Goal: Complete application form

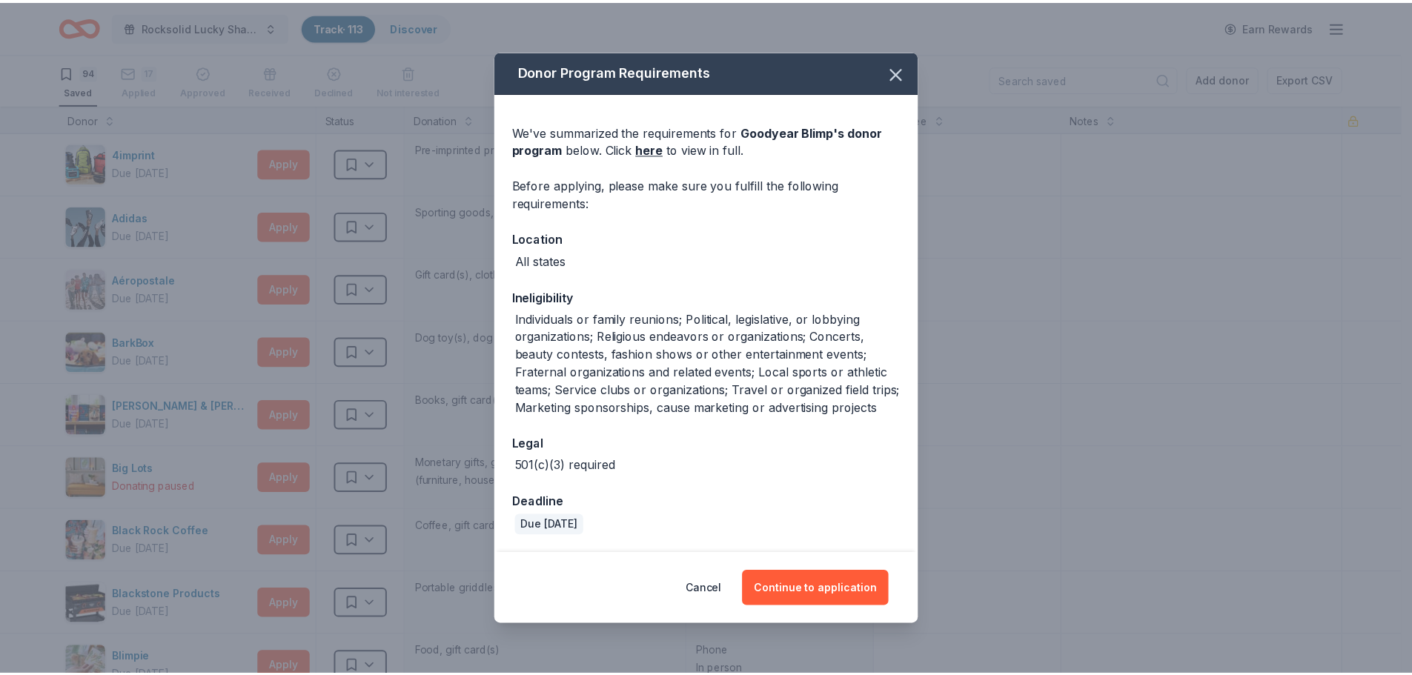
scroll to position [1482, 0]
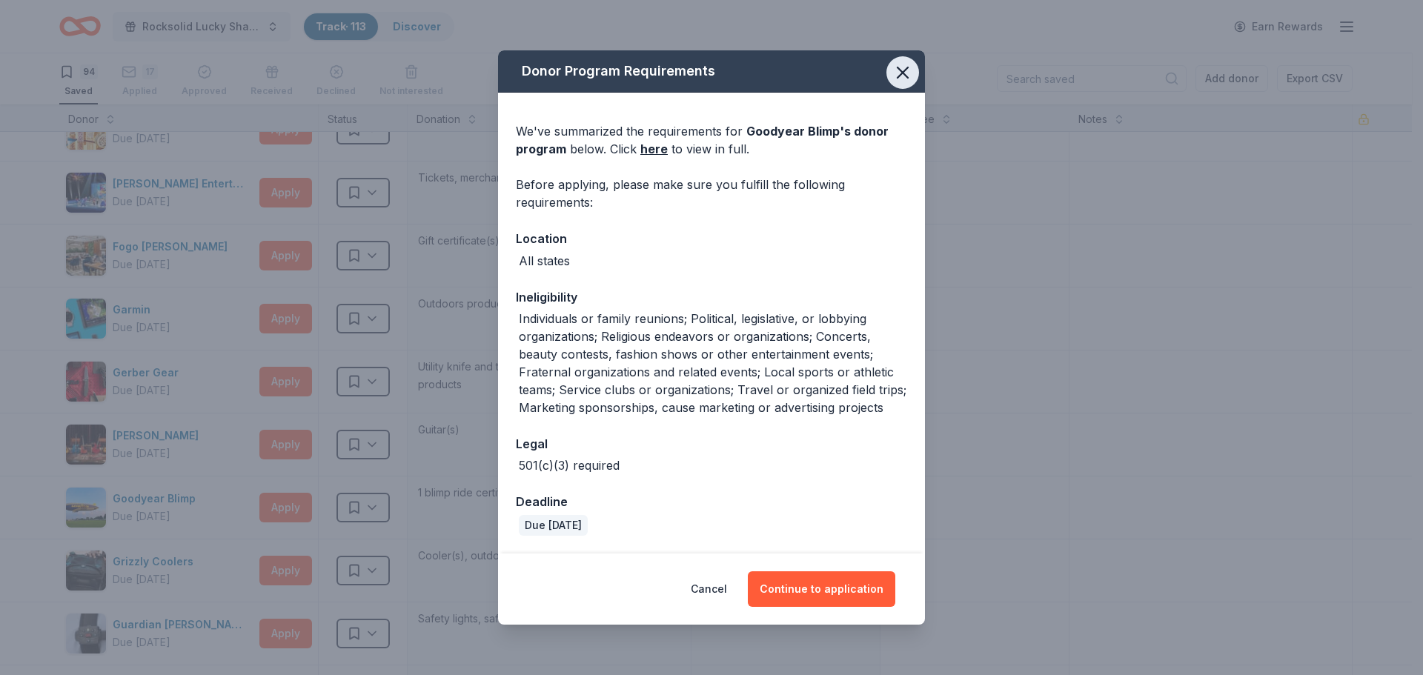
click at [903, 74] on icon "button" at bounding box center [902, 72] width 21 height 21
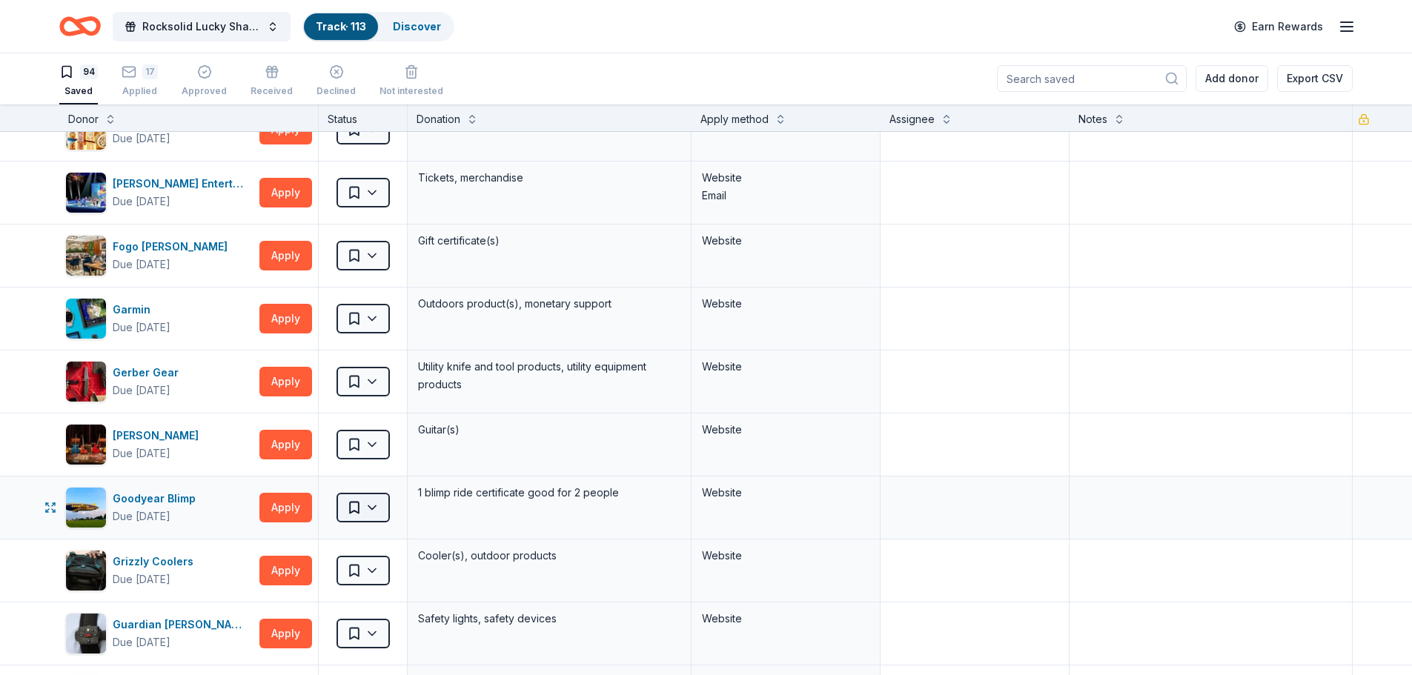
click at [373, 508] on html "Rocksolid Lucky Shamrock Auction Track · 113 Discover Earn Rewards 94 Saved 17 …" at bounding box center [706, 336] width 1412 height 675
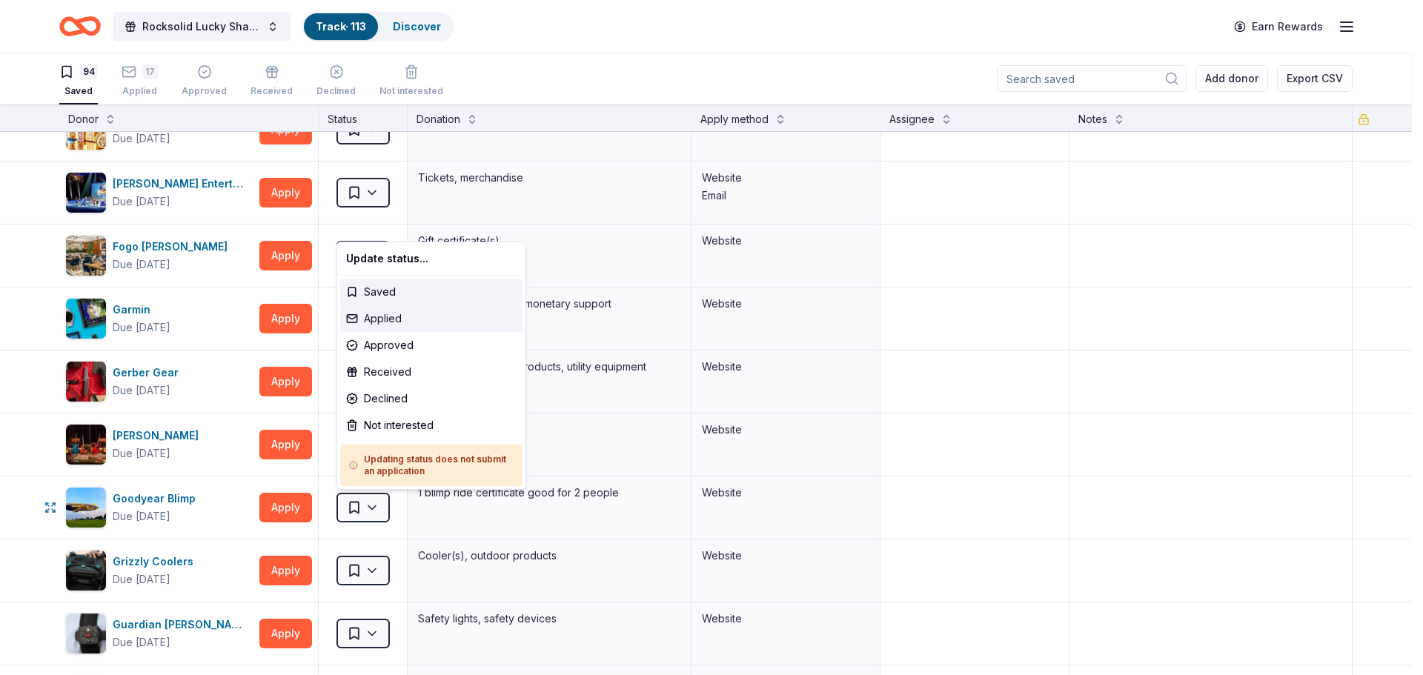
click at [388, 316] on div "Applied" at bounding box center [431, 318] width 182 height 27
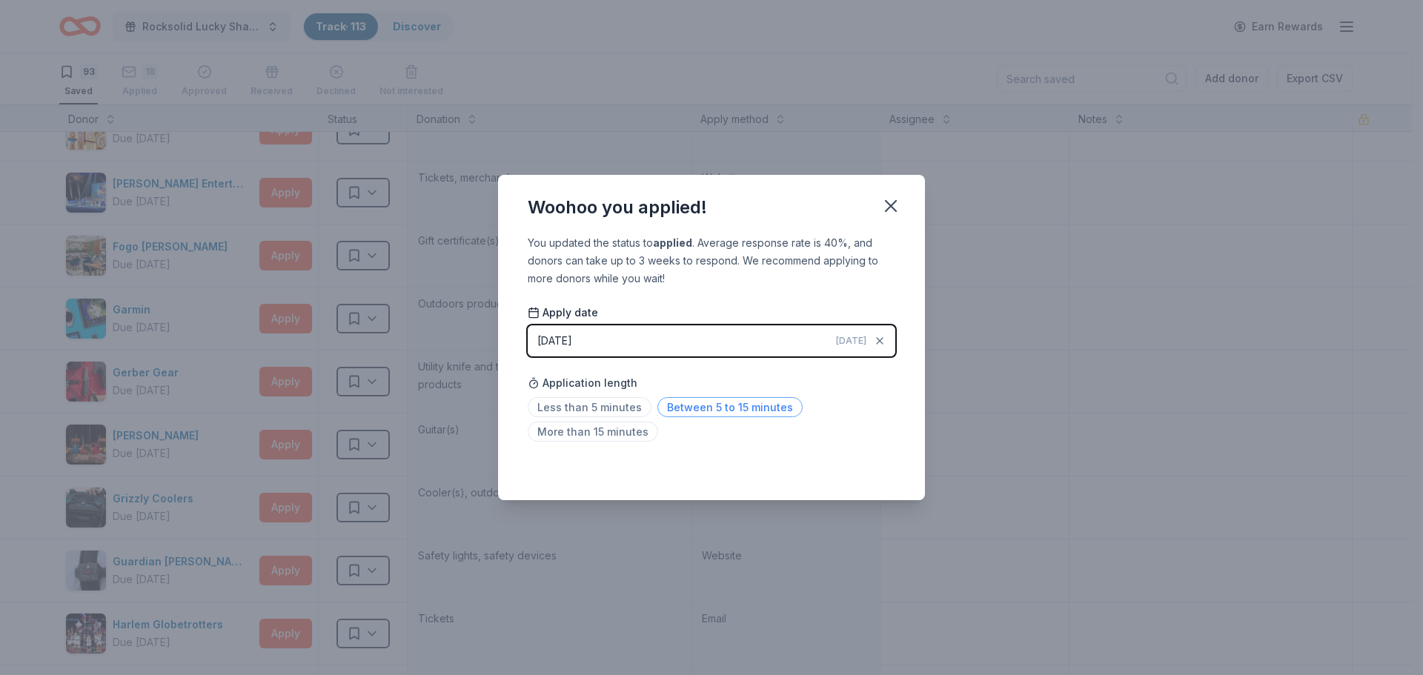
click at [688, 407] on span "Between 5 to 15 minutes" at bounding box center [729, 407] width 145 height 20
click at [893, 210] on icon "button" at bounding box center [890, 206] width 21 height 21
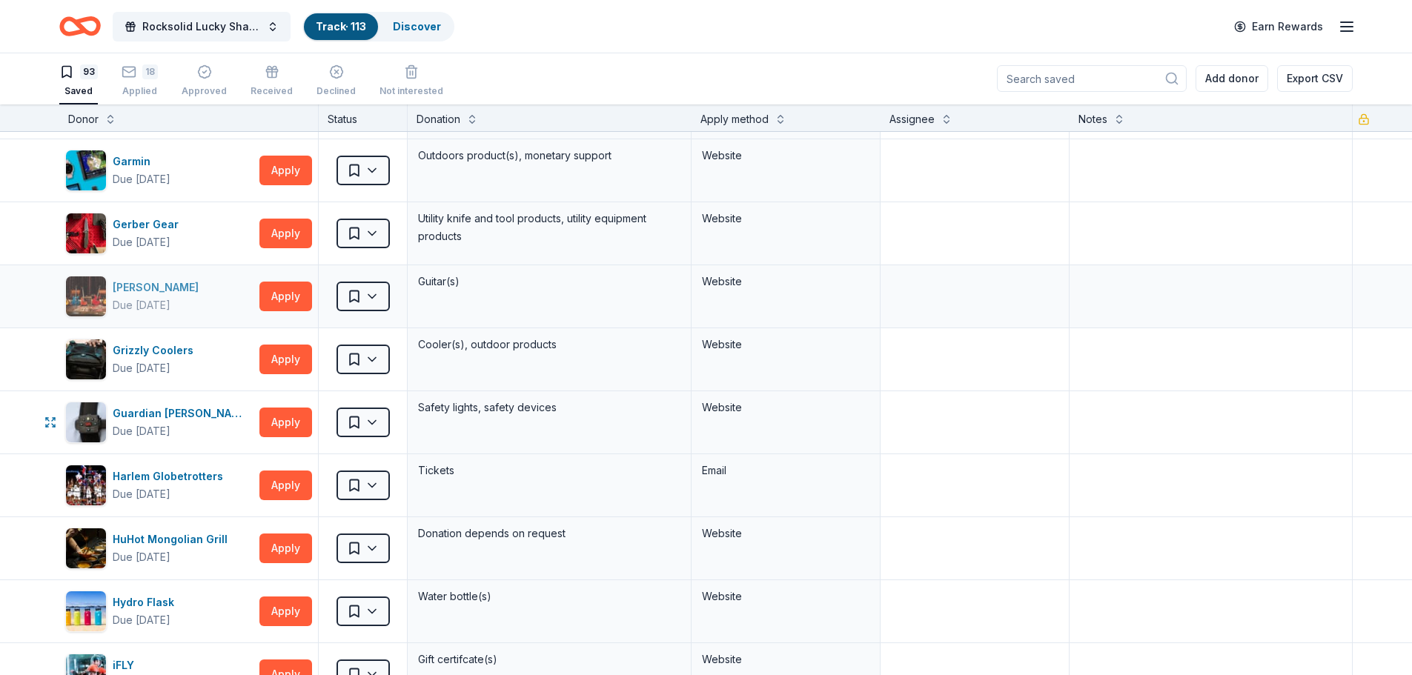
scroll to position [1704, 0]
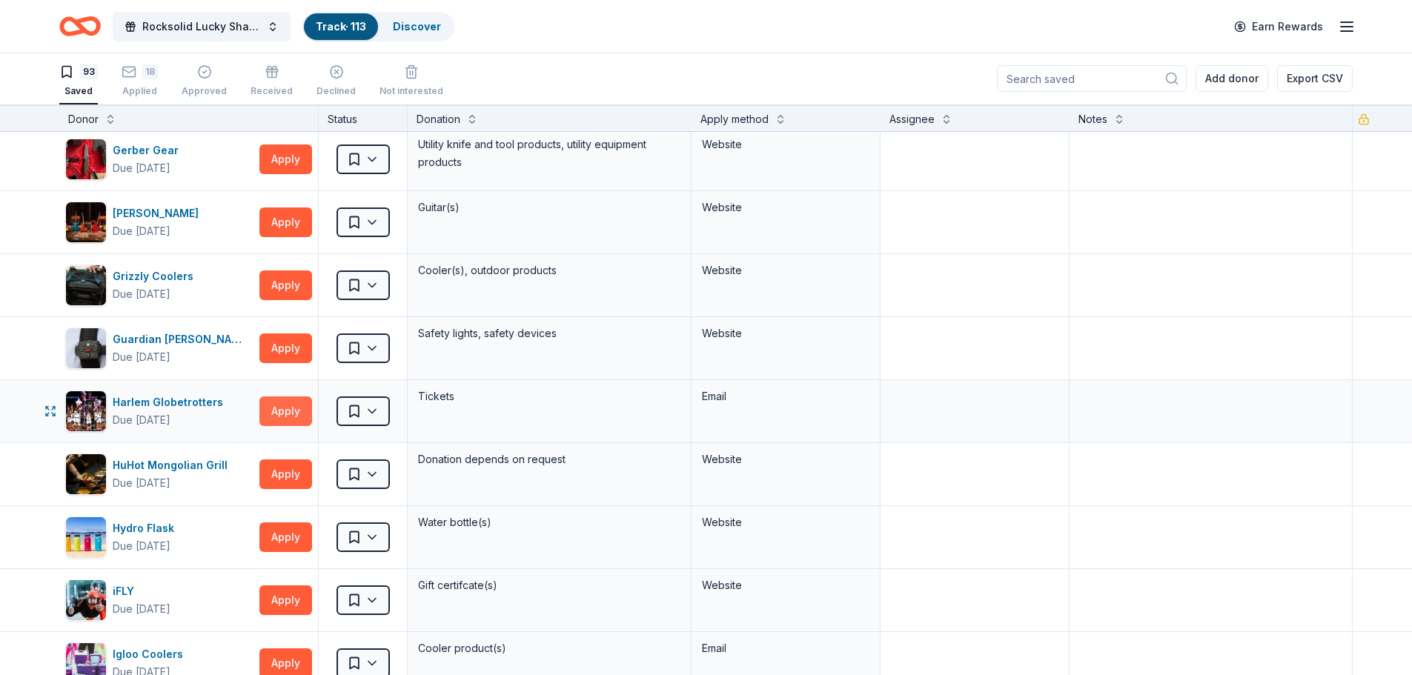
click at [296, 411] on button "Apply" at bounding box center [285, 411] width 53 height 30
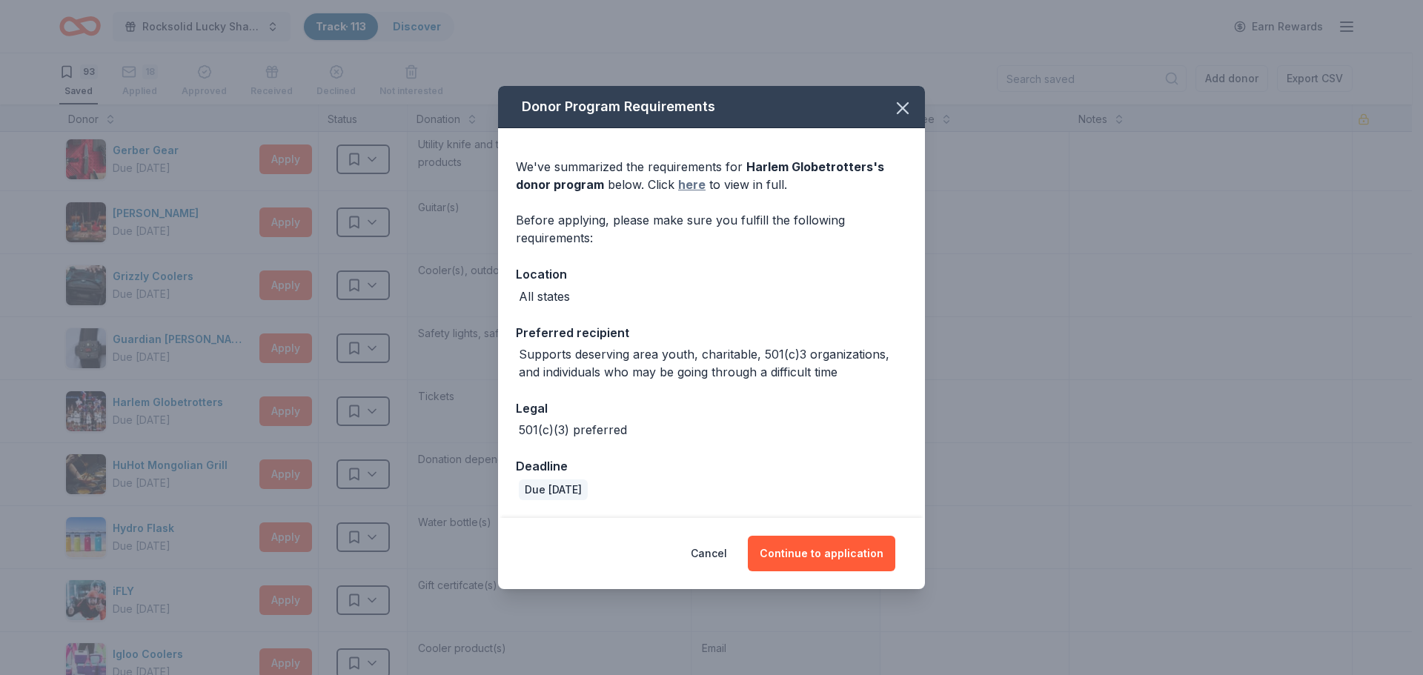
click at [687, 185] on link "here" at bounding box center [691, 185] width 27 height 18
click at [904, 99] on icon "button" at bounding box center [902, 108] width 21 height 21
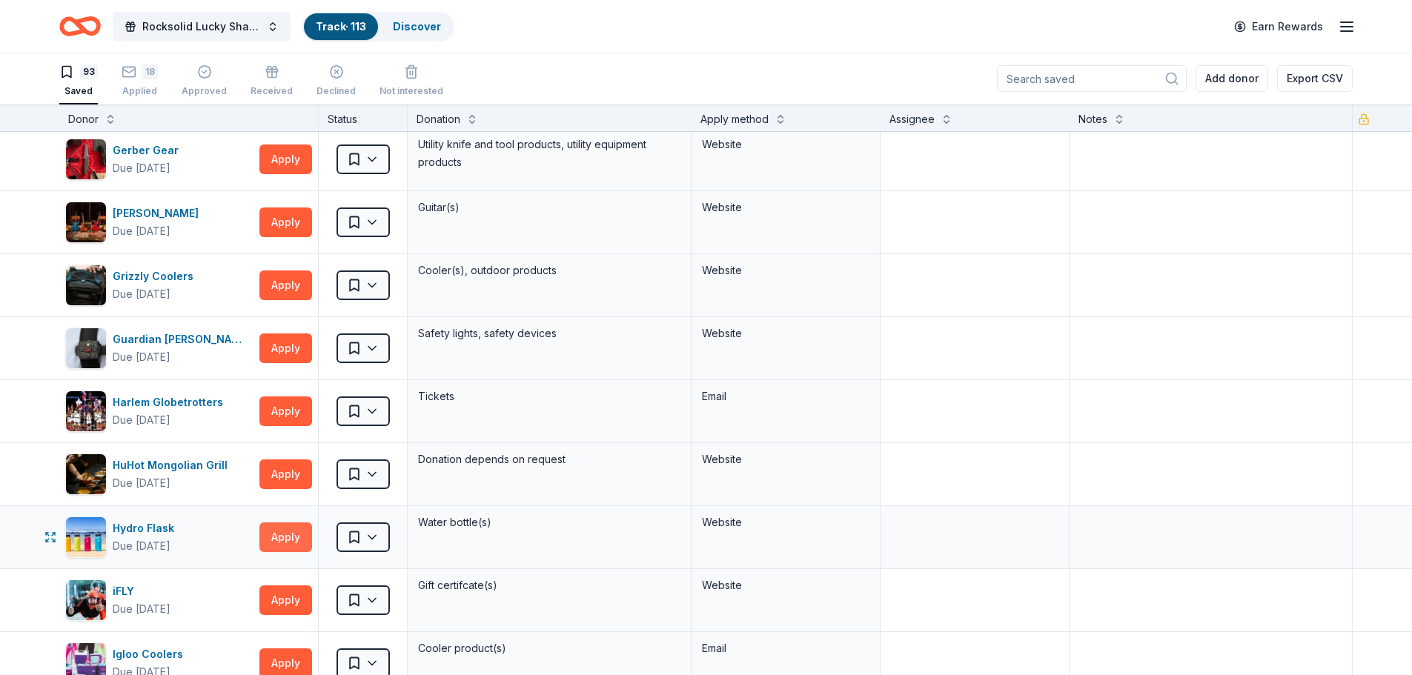
click at [300, 538] on button "Apply" at bounding box center [285, 537] width 53 height 30
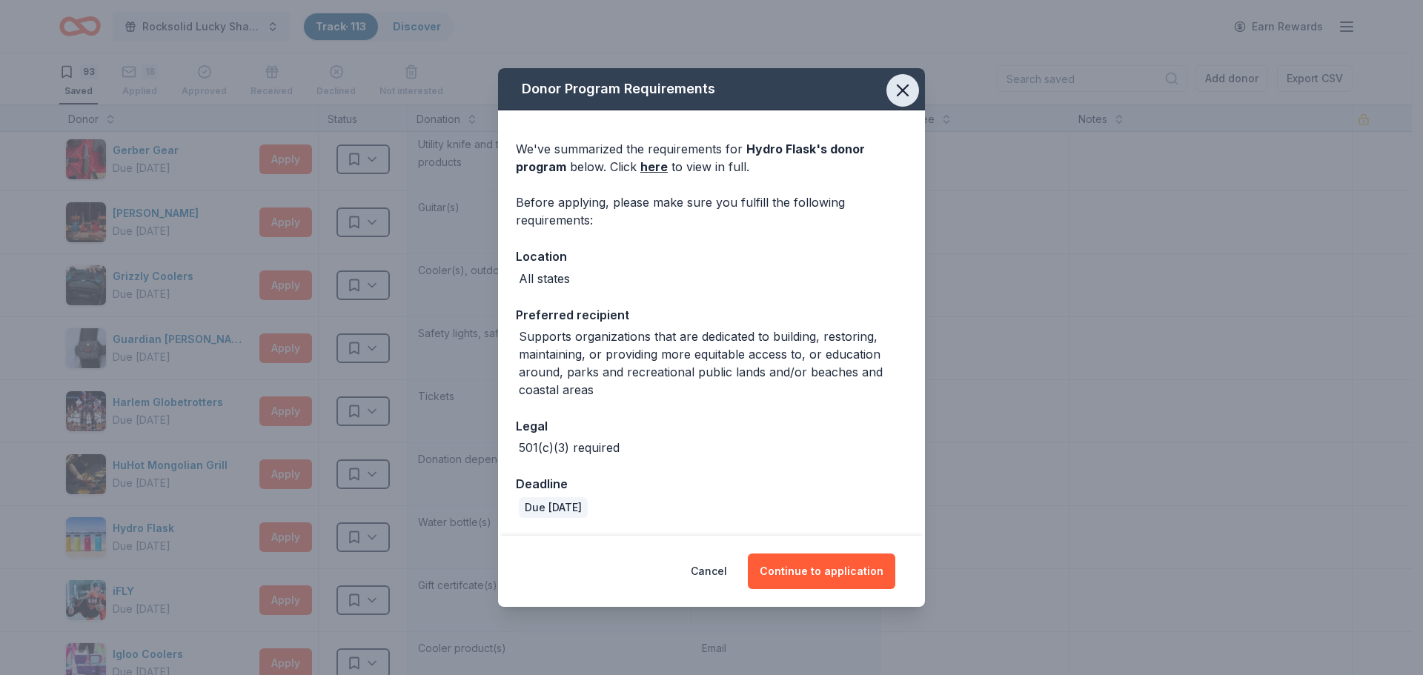
click at [905, 96] on icon "button" at bounding box center [902, 90] width 21 height 21
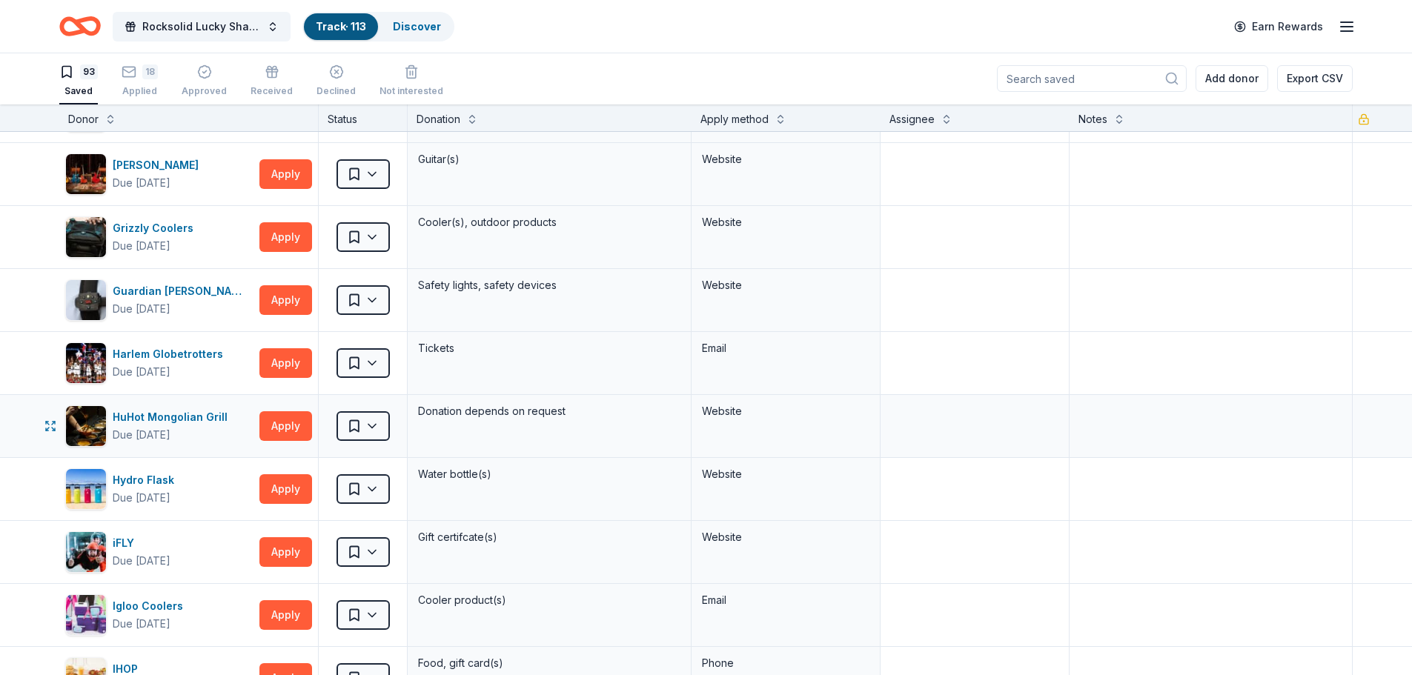
scroll to position [1779, 0]
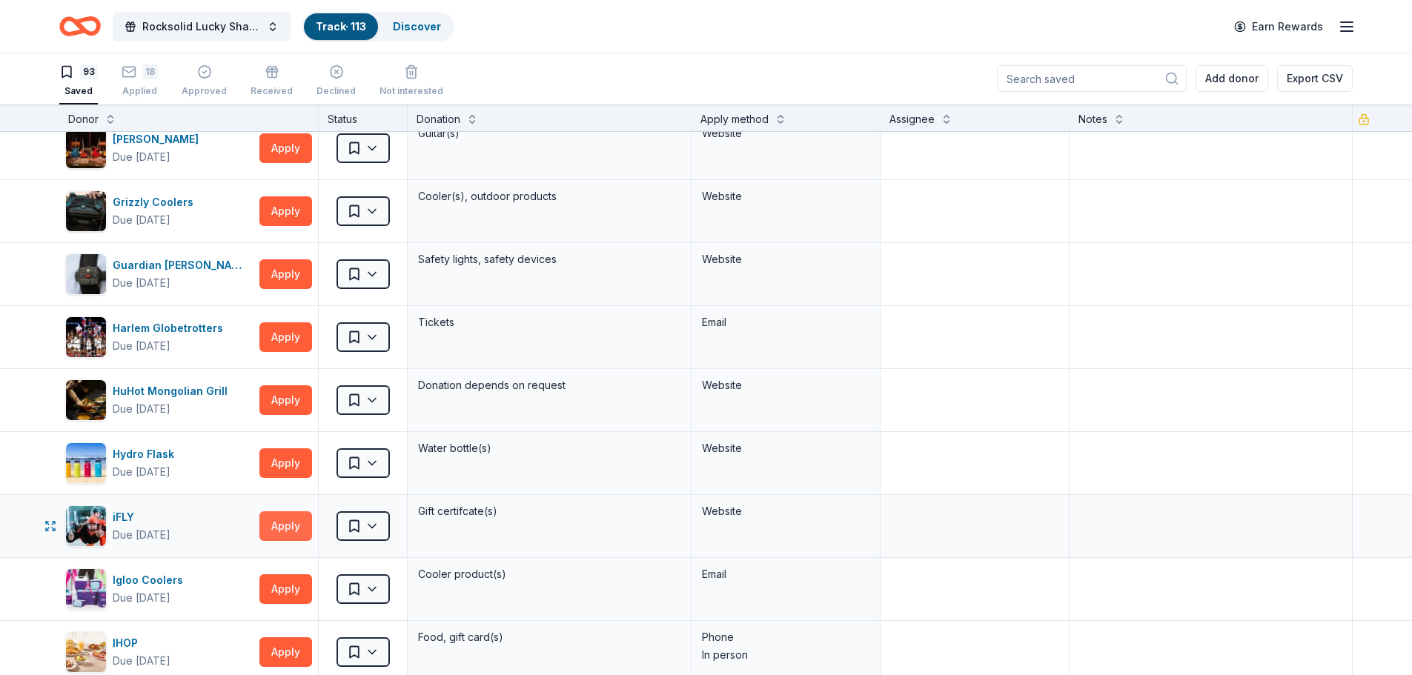
click at [290, 526] on button "Apply" at bounding box center [285, 526] width 53 height 30
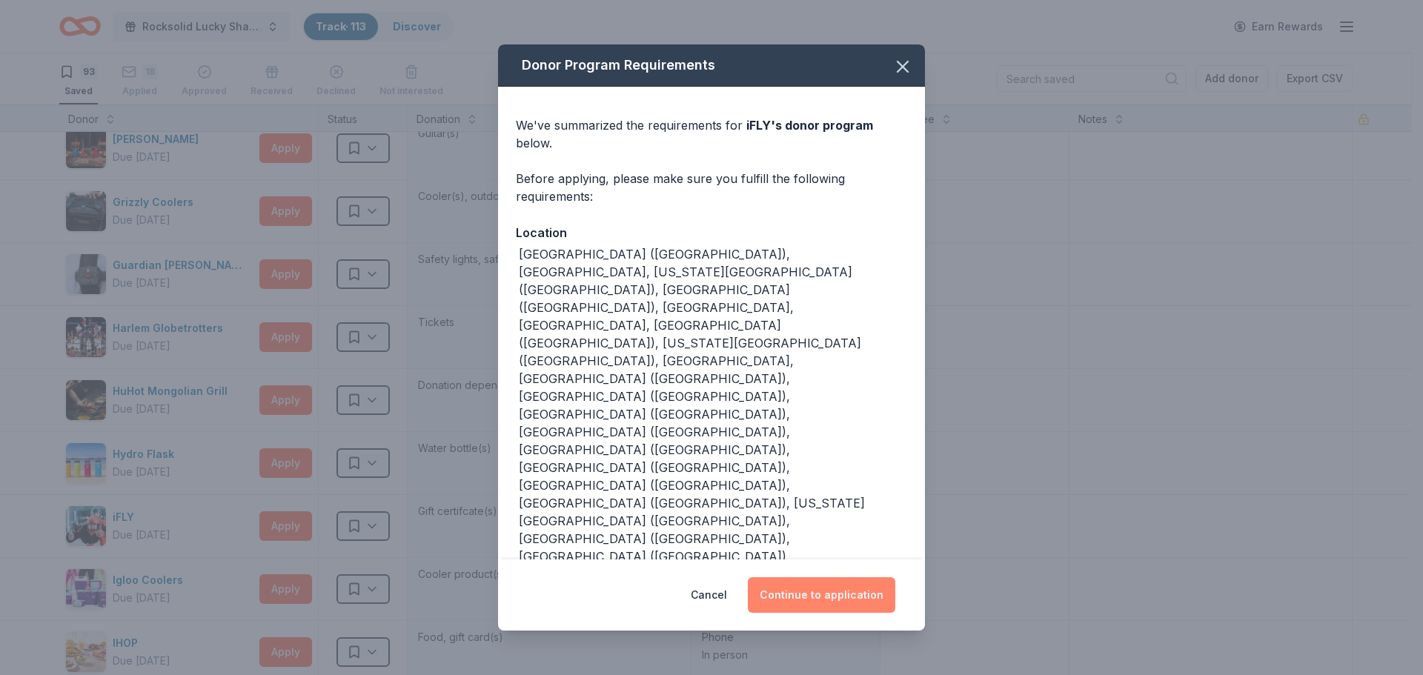
click at [826, 577] on button "Continue to application" at bounding box center [821, 595] width 147 height 36
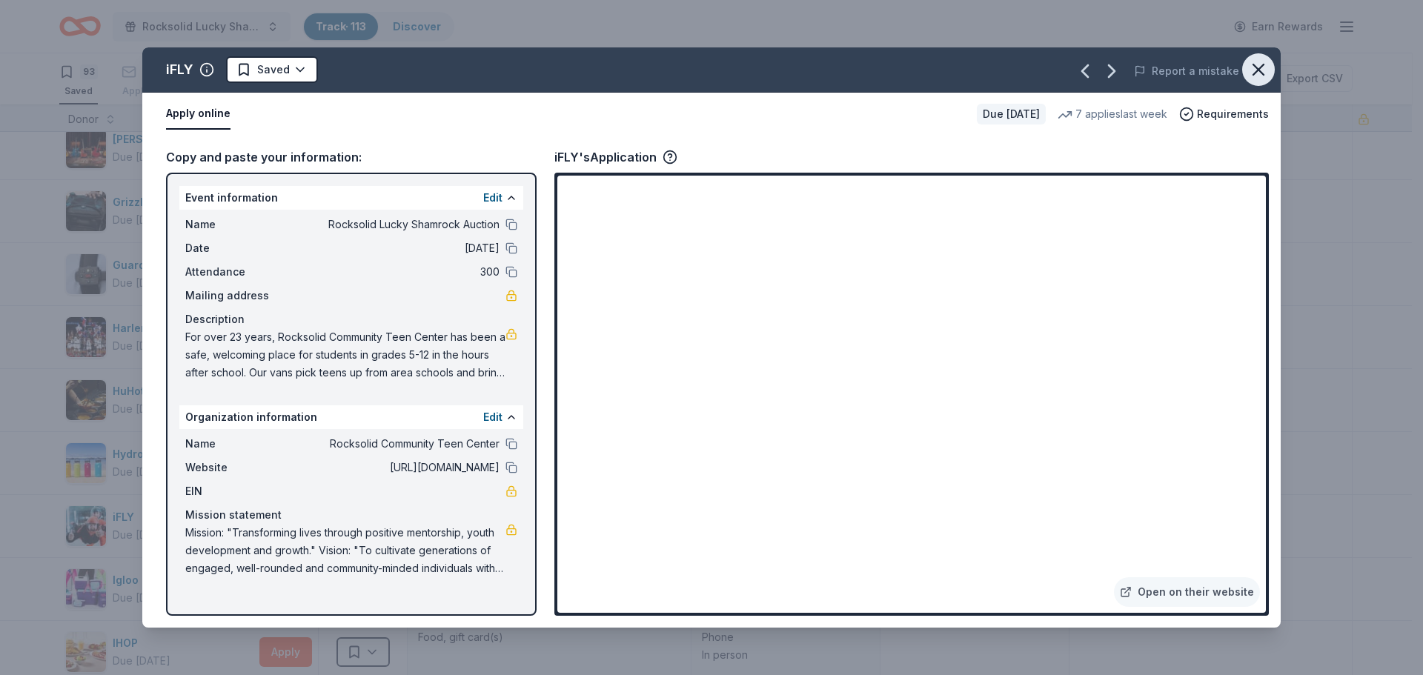
click at [1258, 73] on icon "button" at bounding box center [1258, 69] width 21 height 21
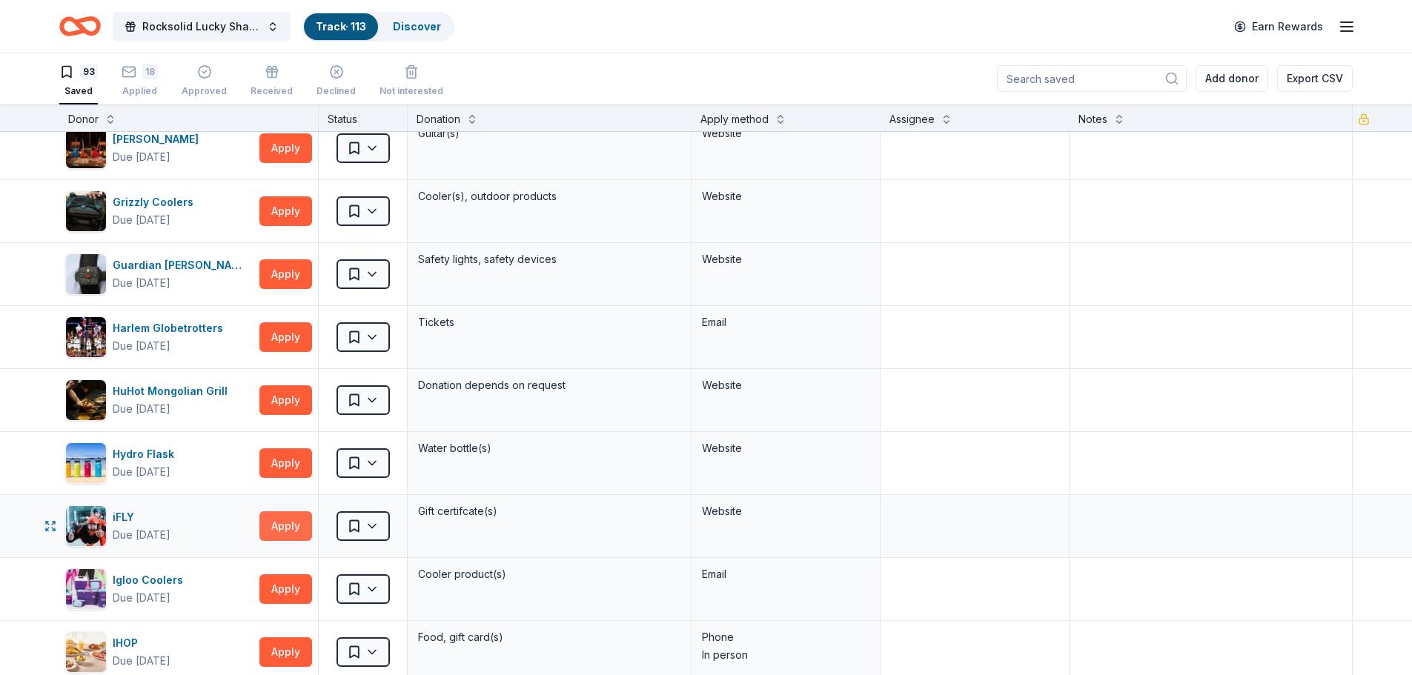
click at [288, 526] on button "Apply" at bounding box center [285, 526] width 53 height 30
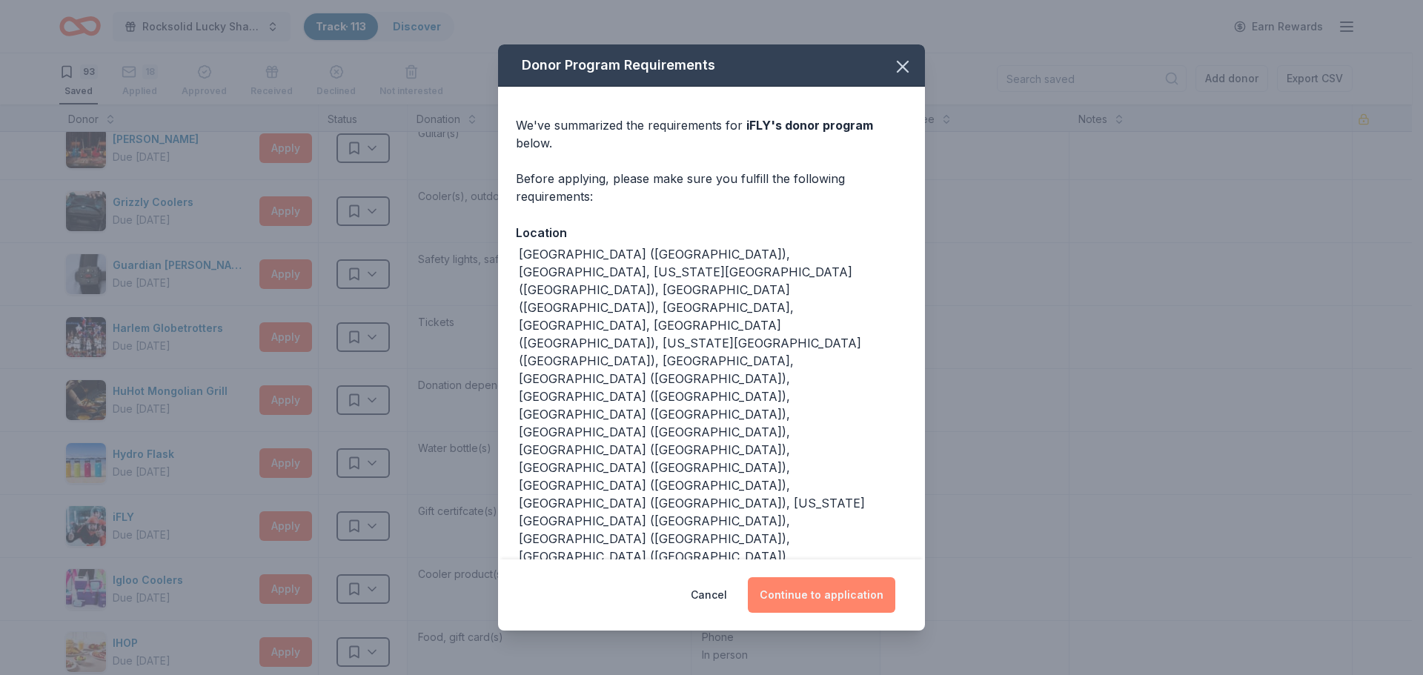
click at [838, 577] on button "Continue to application" at bounding box center [821, 595] width 147 height 36
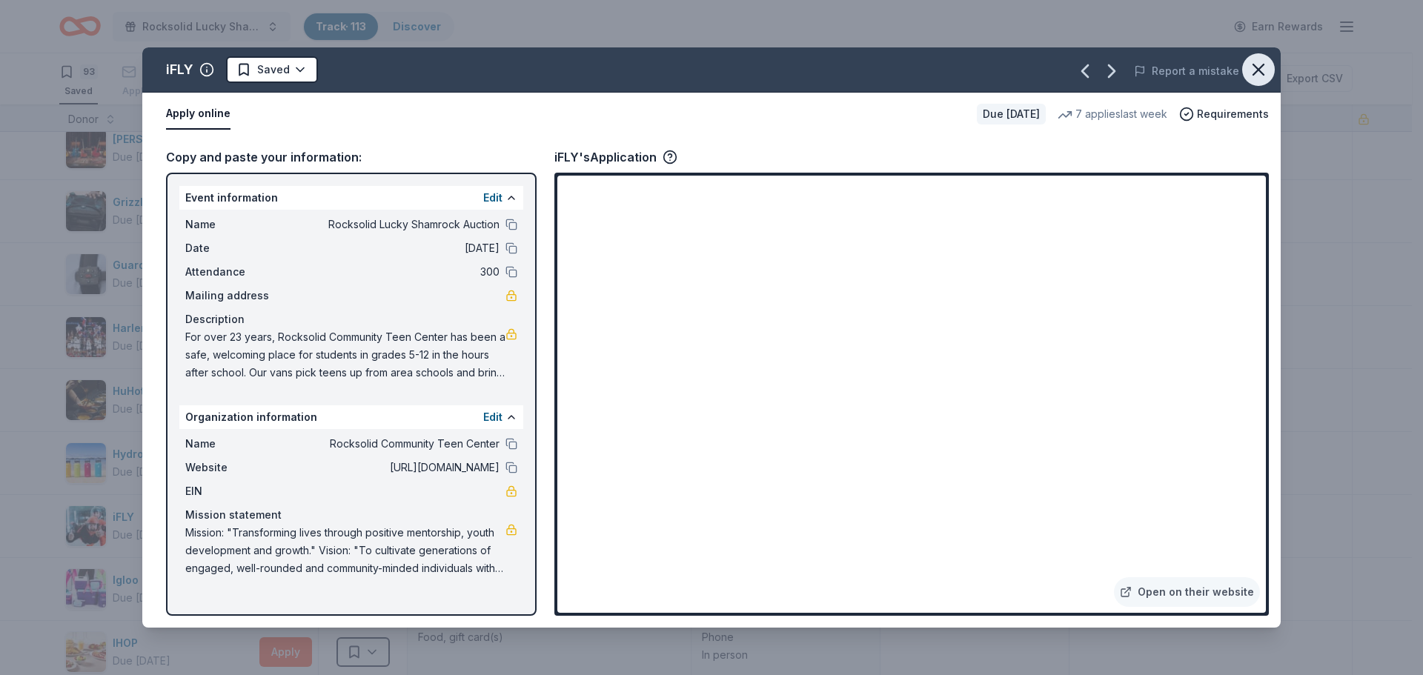
click at [1253, 69] on icon "button" at bounding box center [1258, 69] width 21 height 21
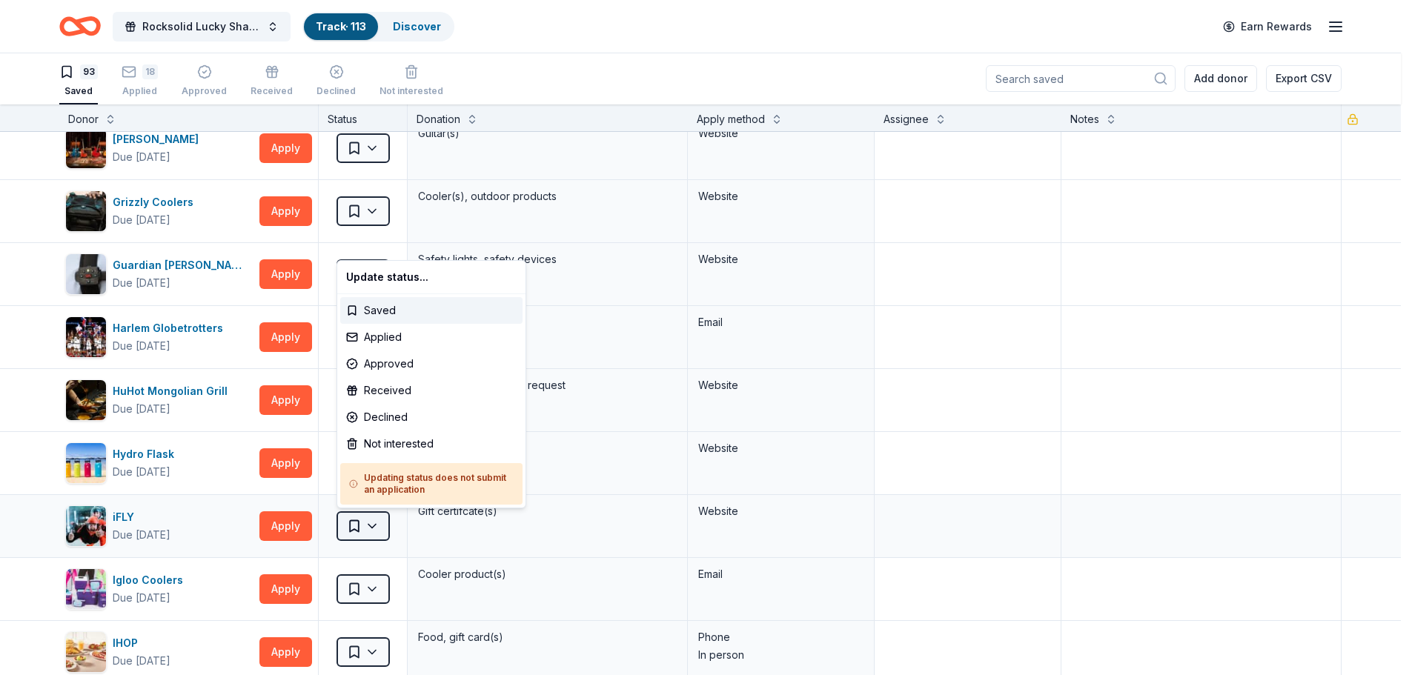
click at [371, 525] on html "Rocksolid Lucky Shamrock Auction Track · 113 Discover Earn Rewards 93 Saved 18 …" at bounding box center [706, 336] width 1412 height 675
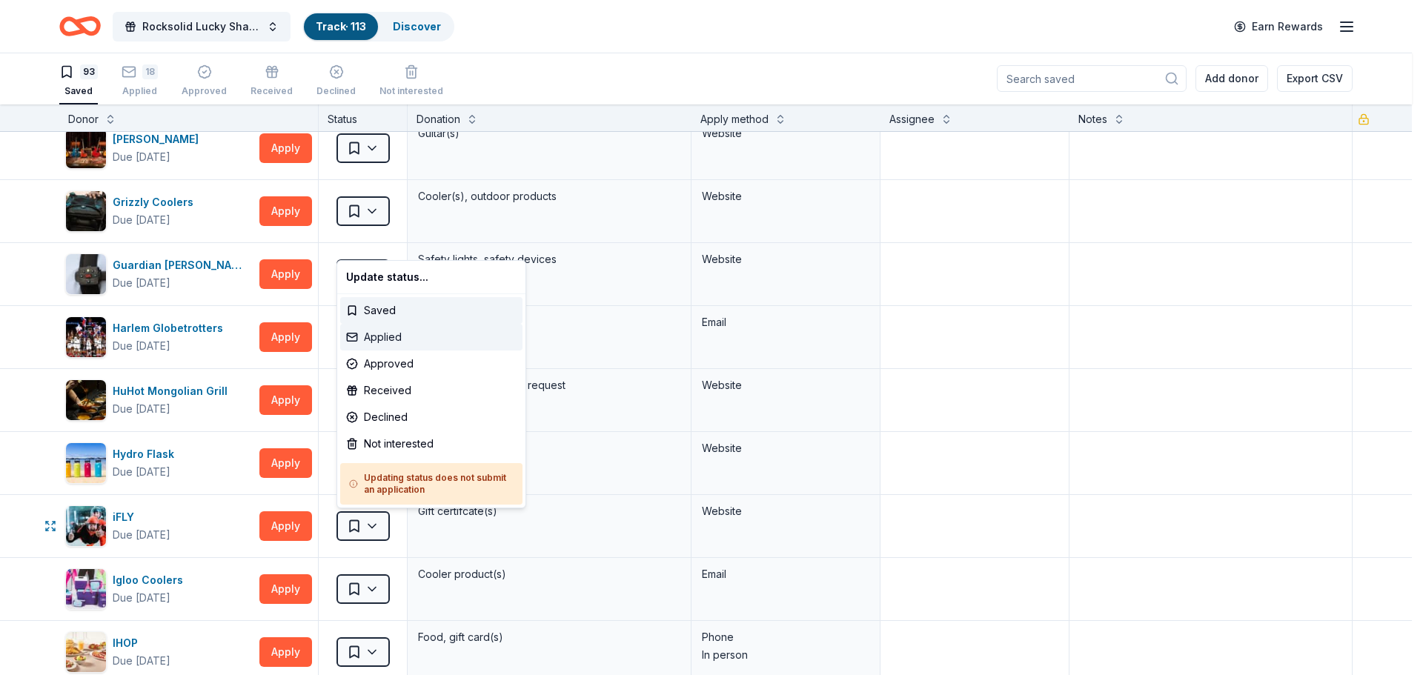
click at [389, 336] on div "Applied" at bounding box center [431, 337] width 182 height 27
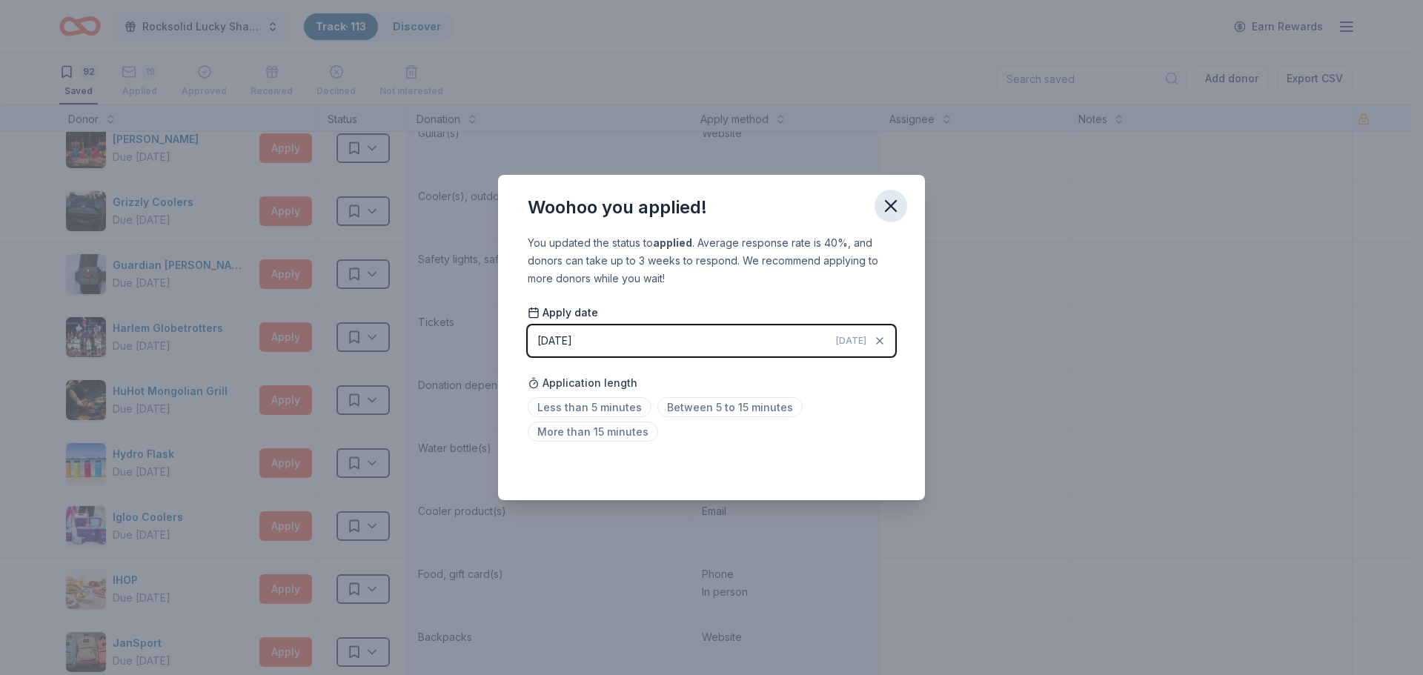
click at [885, 205] on icon "button" at bounding box center [890, 206] width 21 height 21
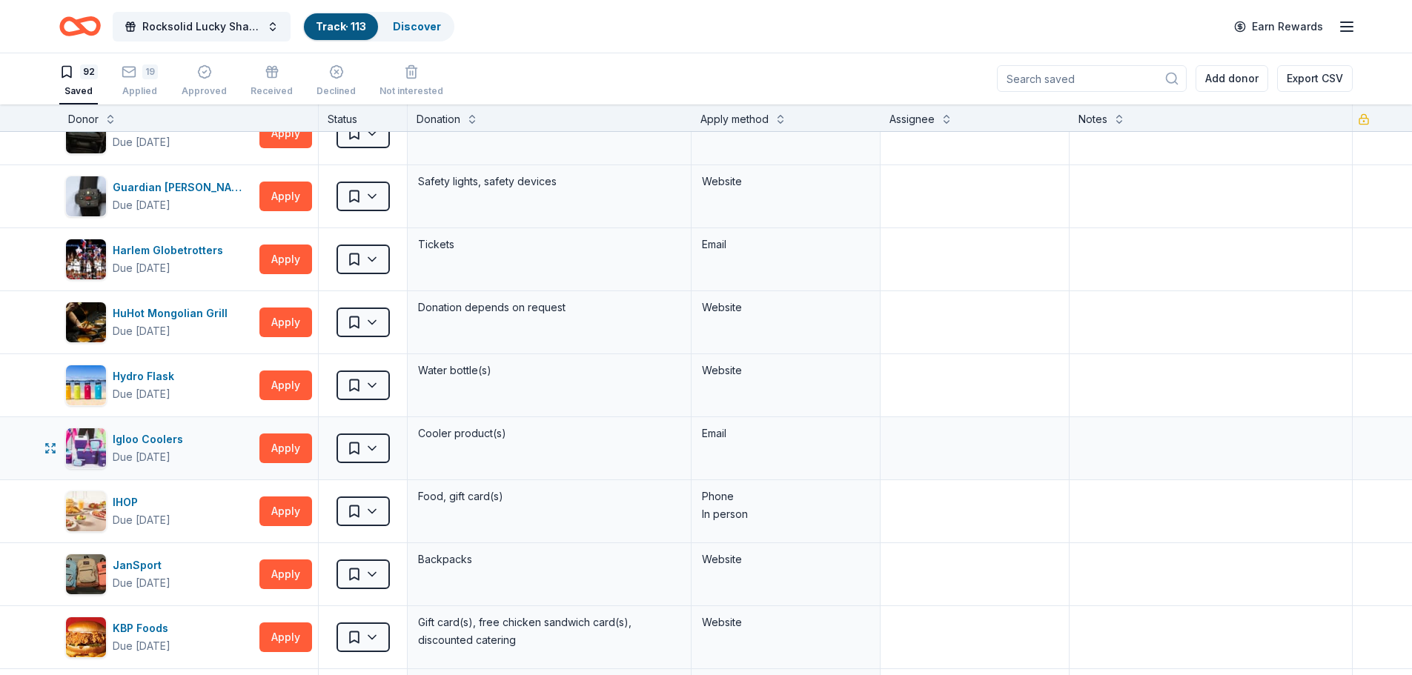
scroll to position [1927, 0]
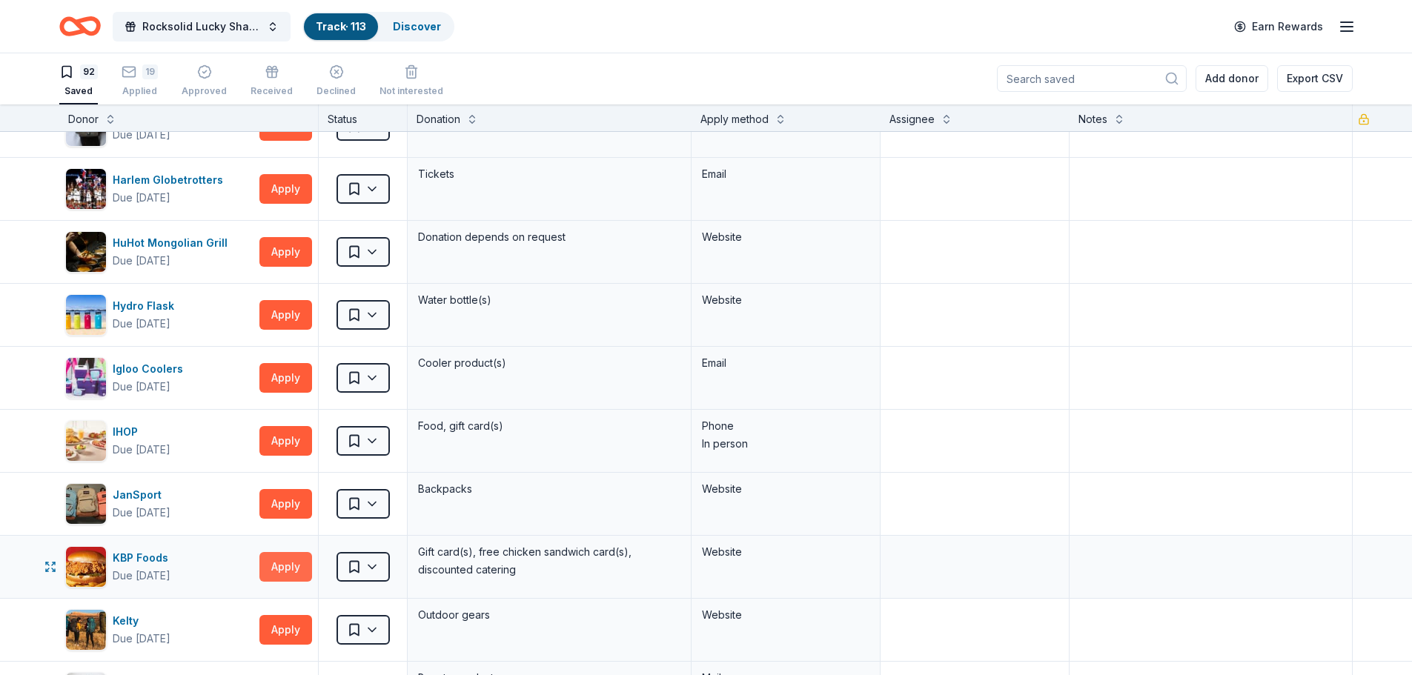
click at [285, 565] on button "Apply" at bounding box center [285, 567] width 53 height 30
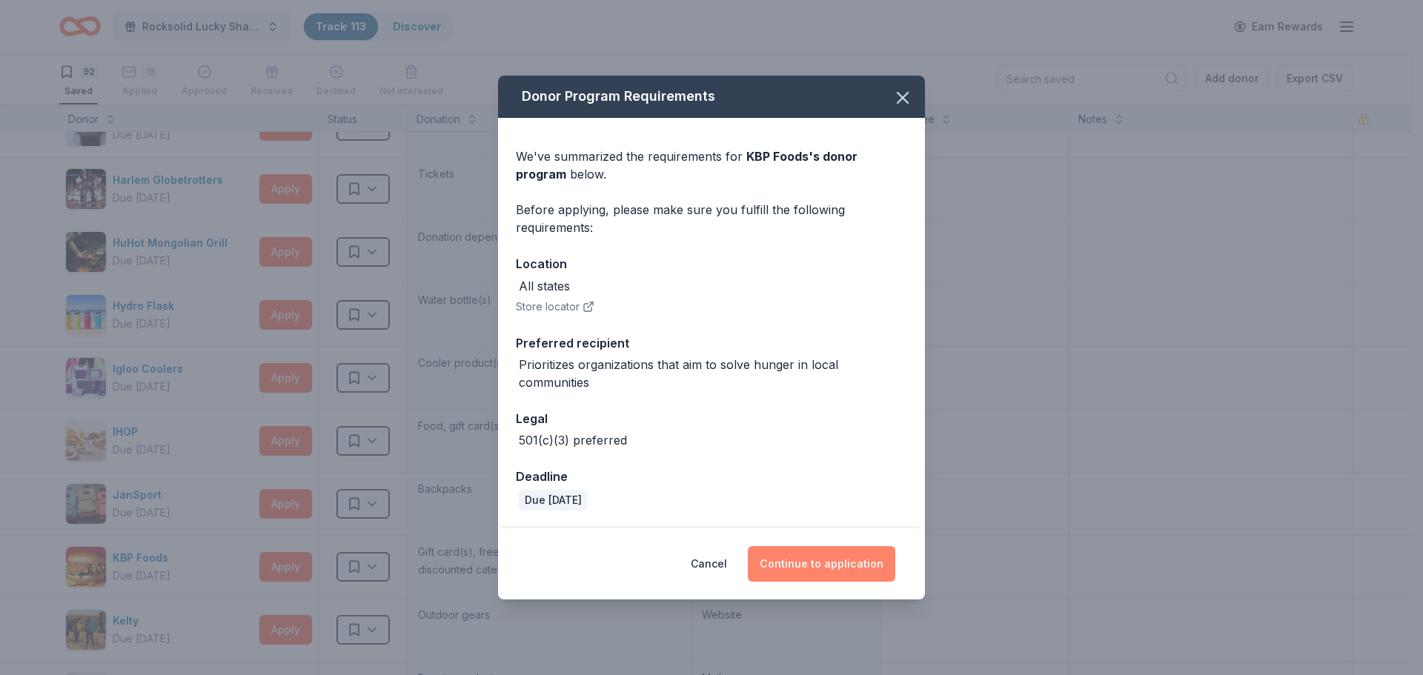
click at [791, 561] on button "Continue to application" at bounding box center [821, 564] width 147 height 36
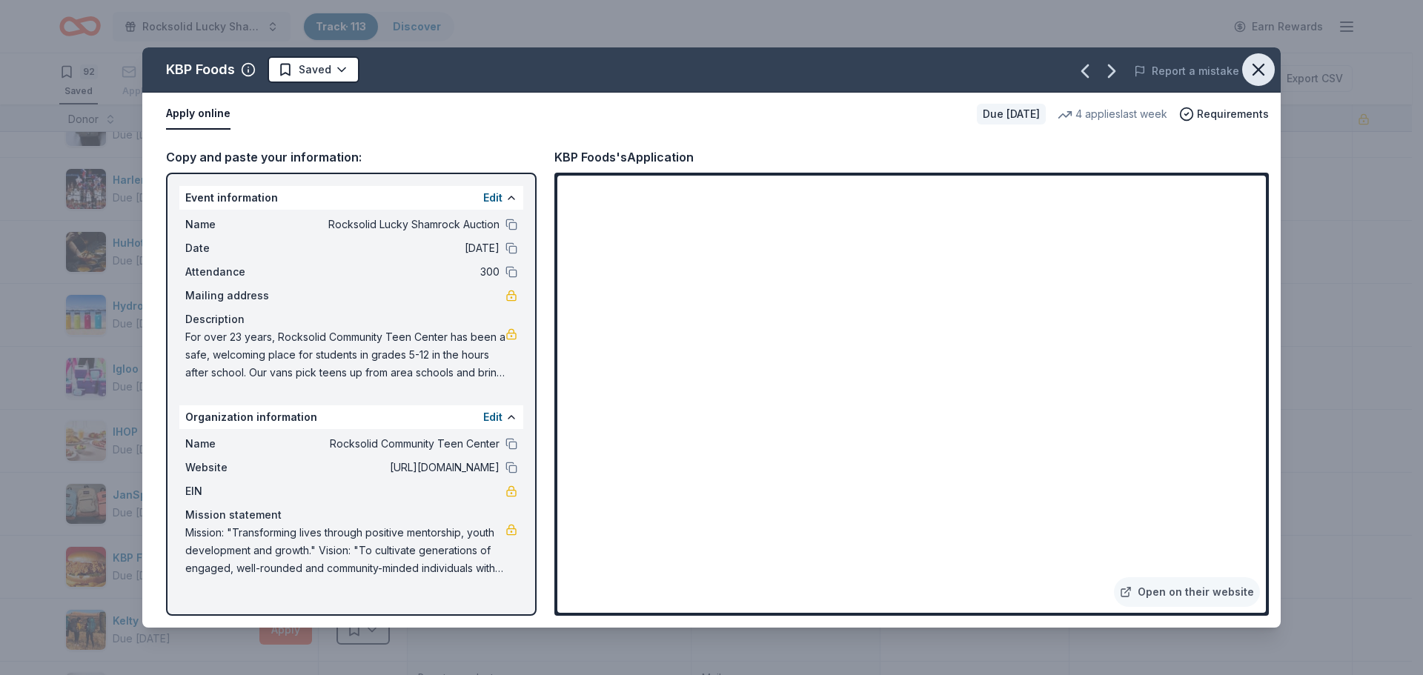
click at [1252, 63] on icon "button" at bounding box center [1258, 69] width 21 height 21
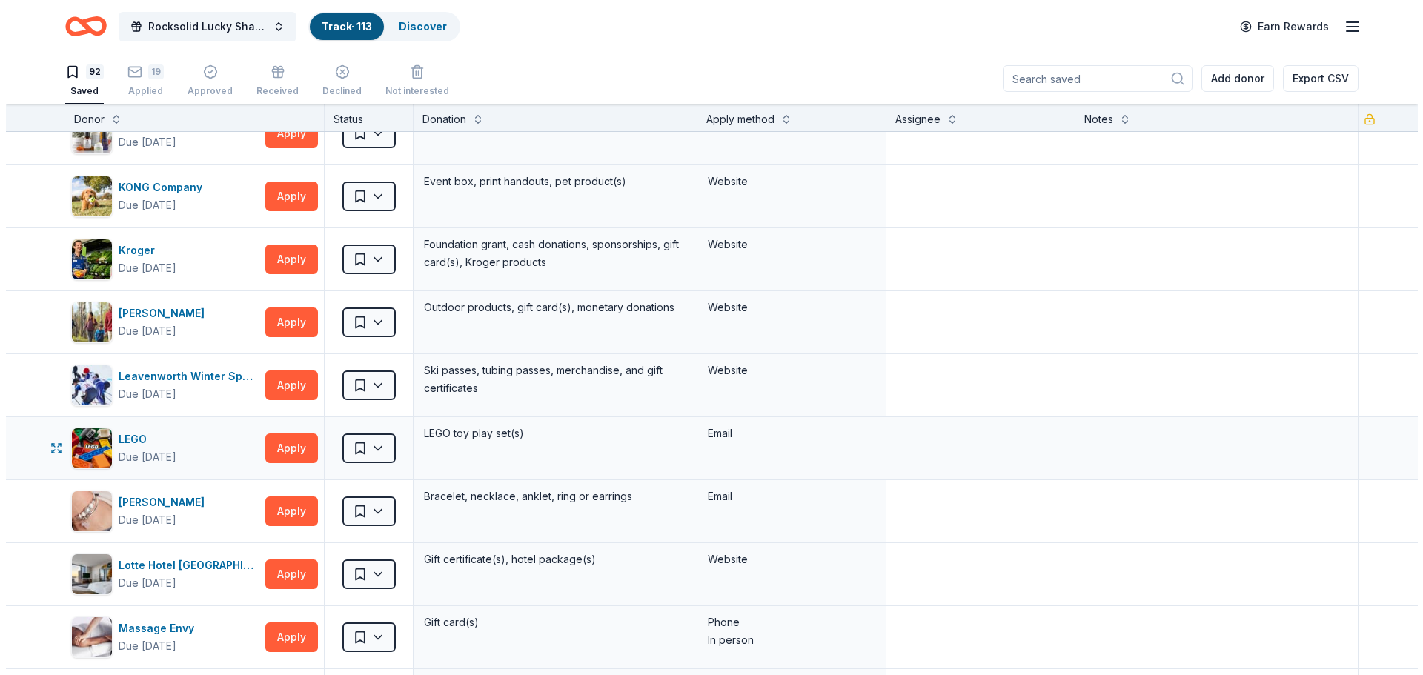
scroll to position [2520, 0]
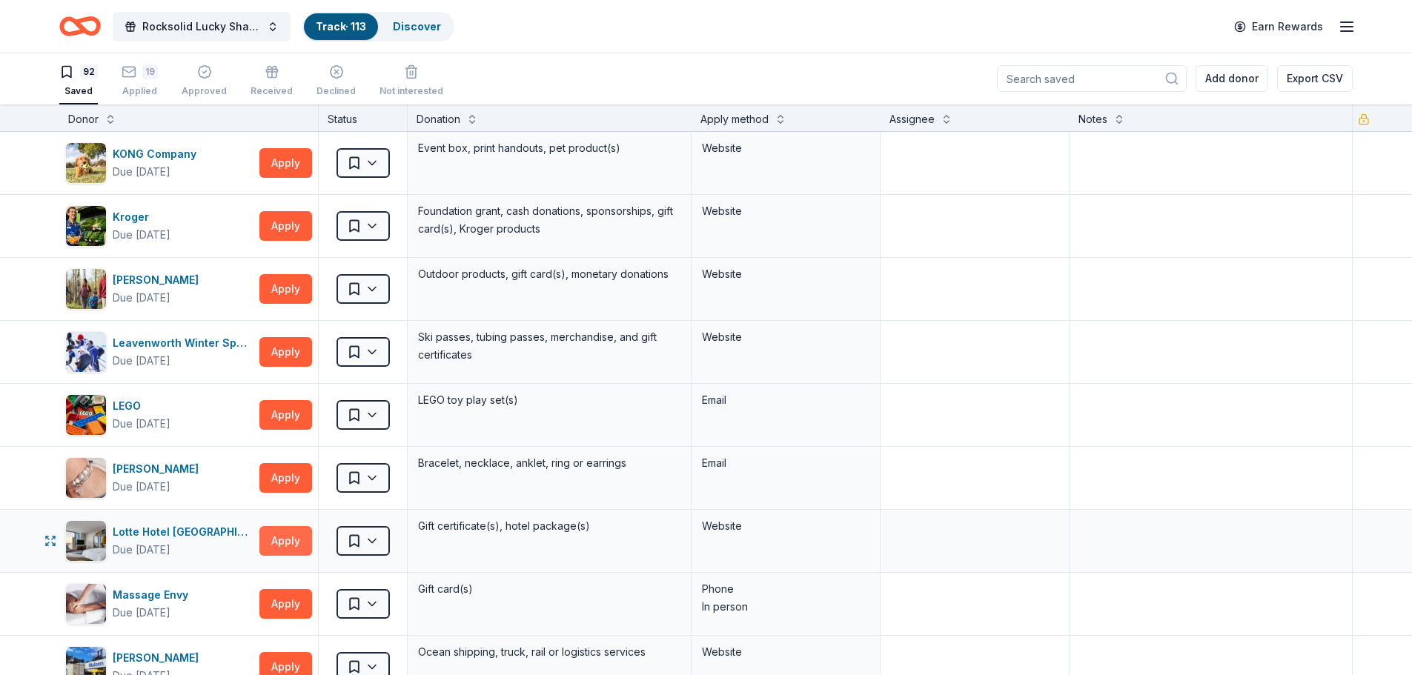
click at [281, 545] on button "Apply" at bounding box center [285, 541] width 53 height 30
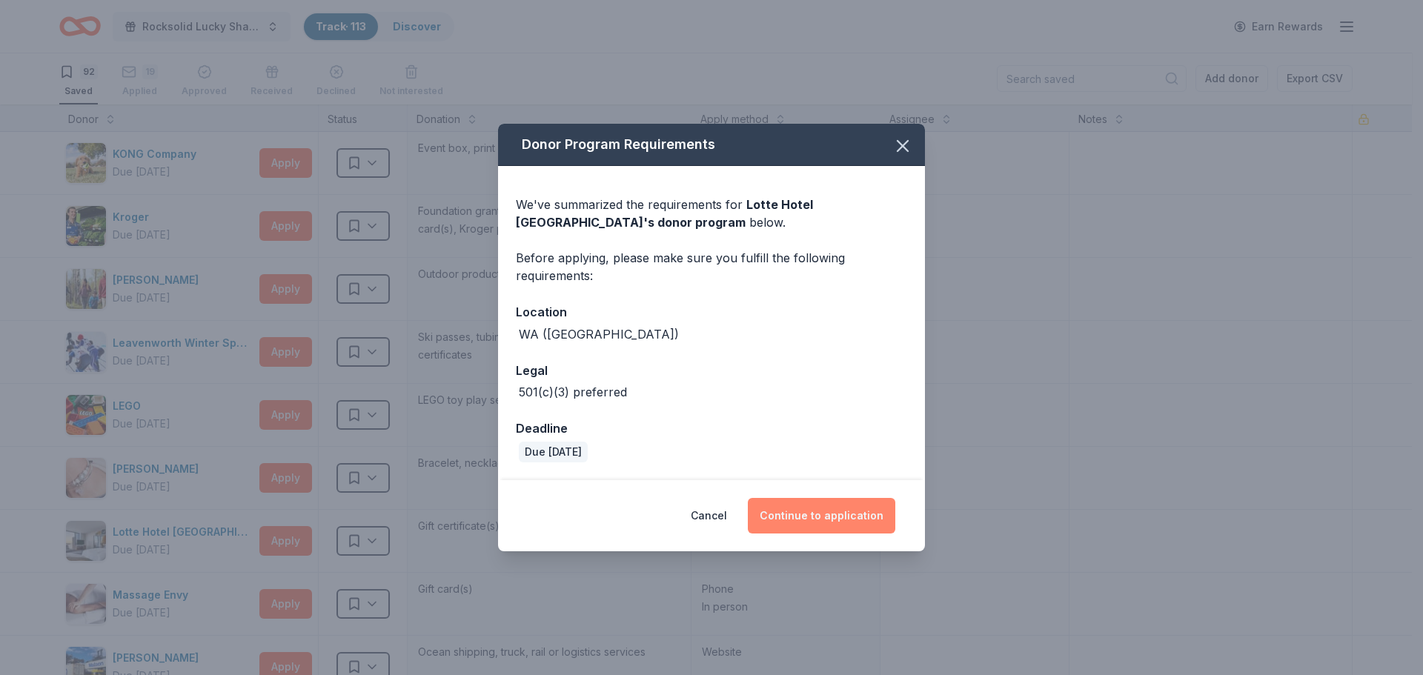
click at [784, 513] on button "Continue to application" at bounding box center [821, 516] width 147 height 36
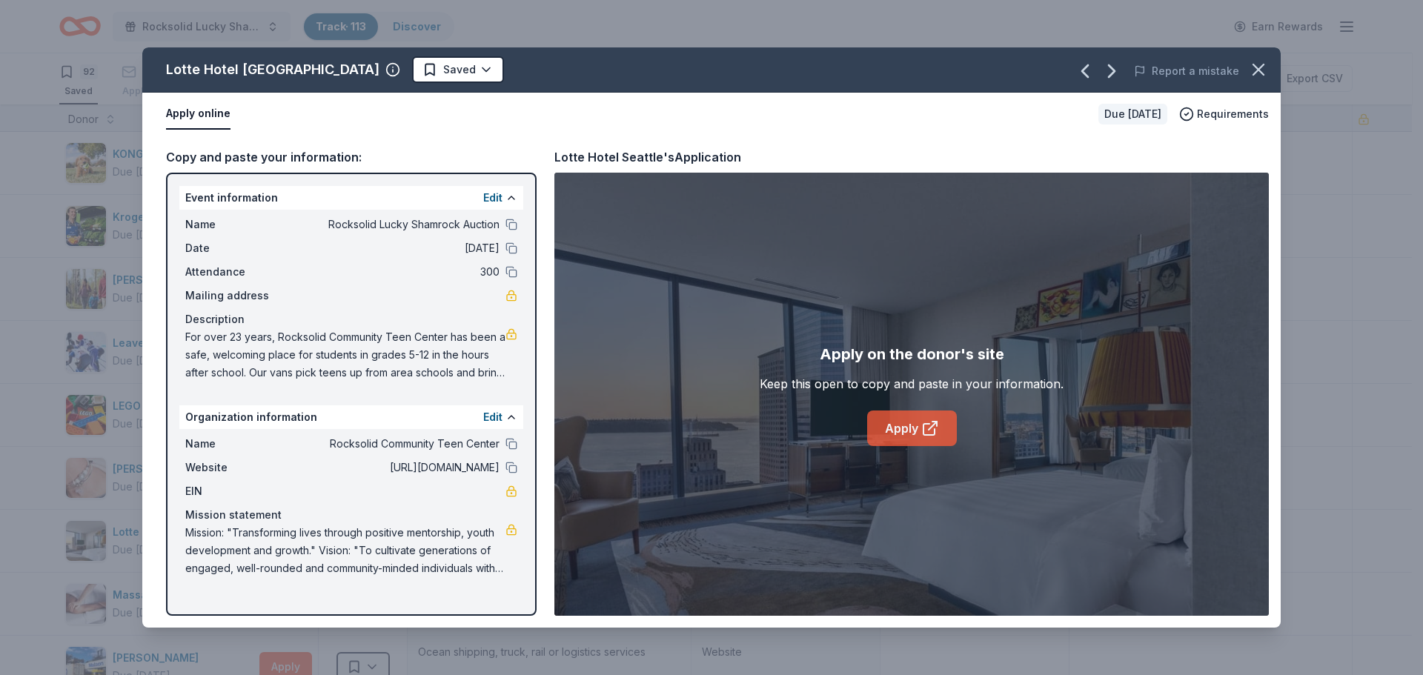
click at [883, 420] on link "Apply" at bounding box center [912, 429] width 90 height 36
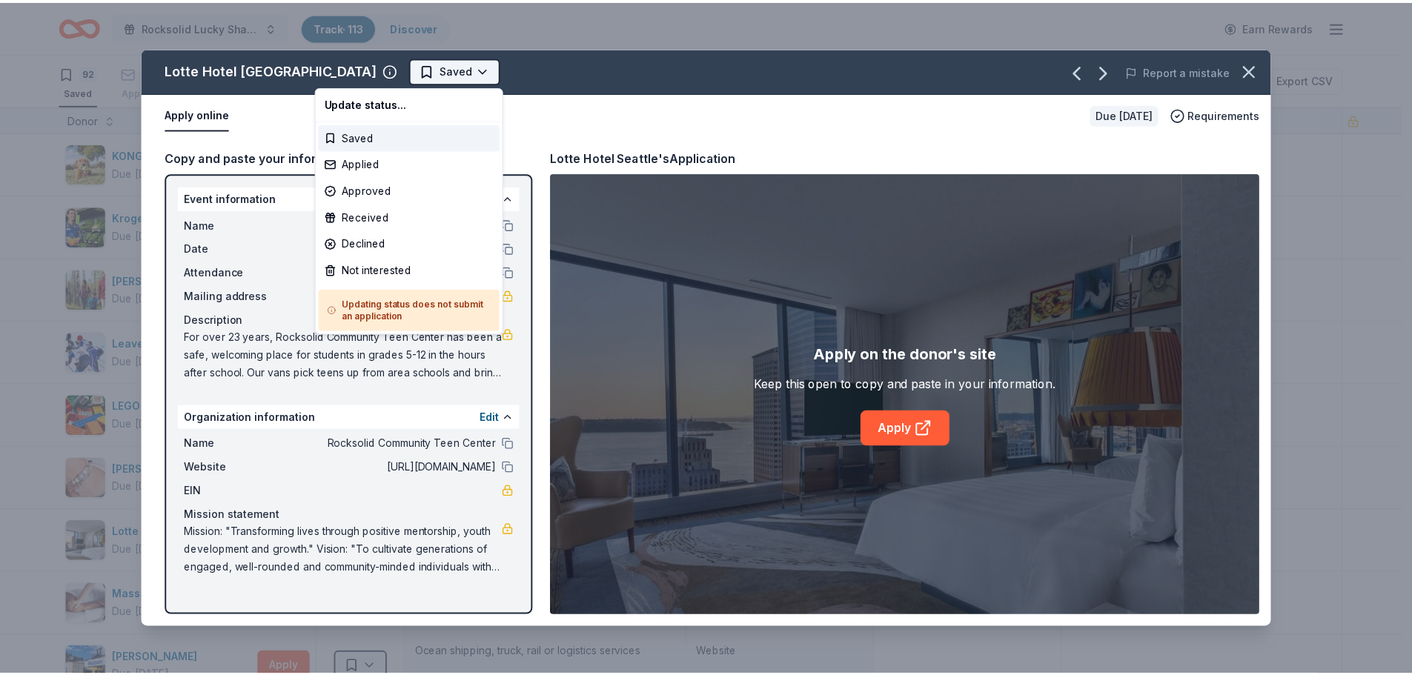
scroll to position [0, 0]
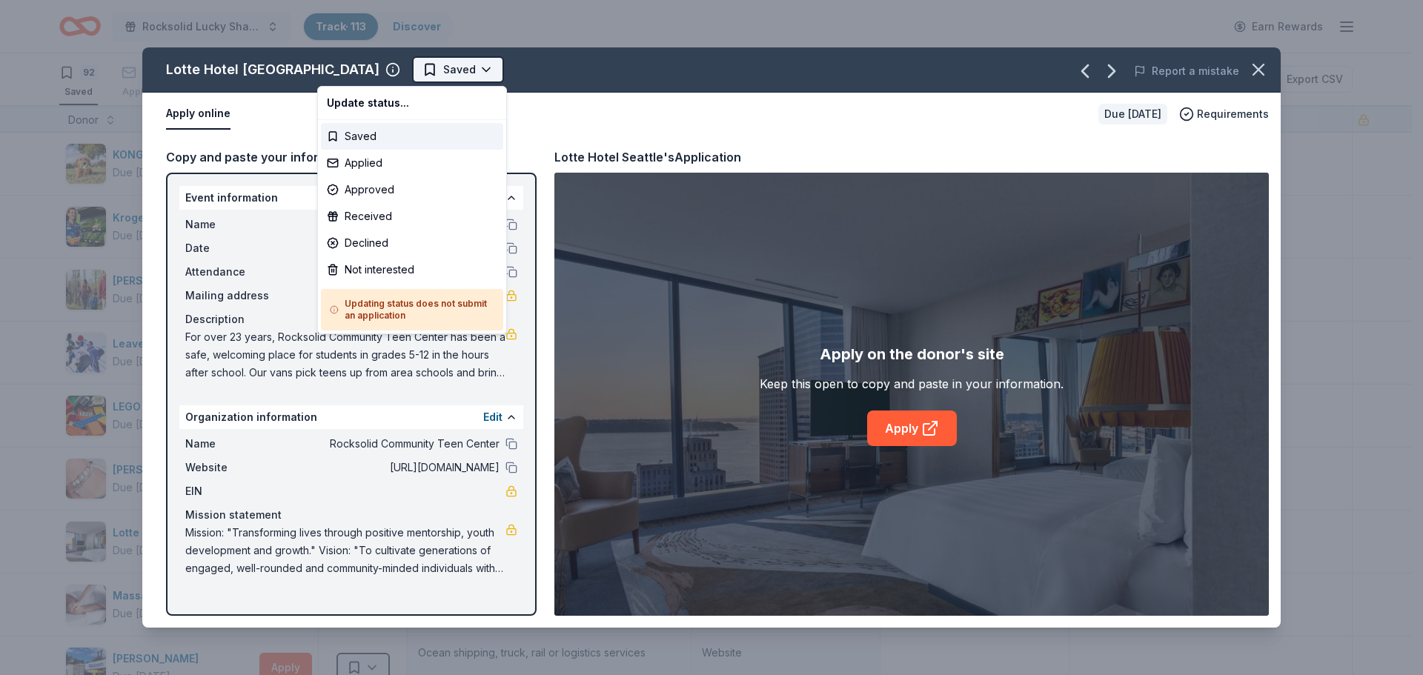
click at [390, 64] on html "Rocksolid Lucky Shamrock Auction Track · 113 Discover Earn Rewards 92 Saved 19 …" at bounding box center [711, 337] width 1423 height 675
click at [370, 164] on div "Applied" at bounding box center [412, 163] width 182 height 27
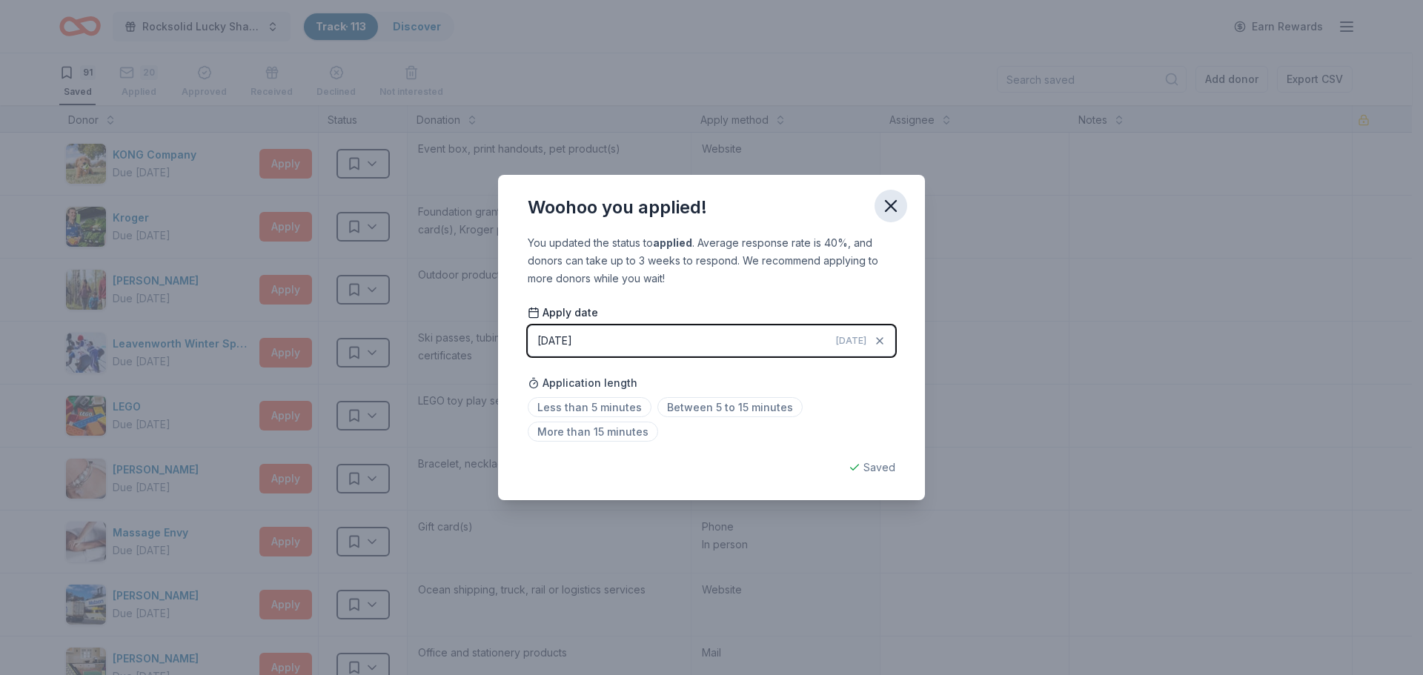
click at [889, 202] on icon "button" at bounding box center [890, 206] width 21 height 21
